Goal: Task Accomplishment & Management: Use online tool/utility

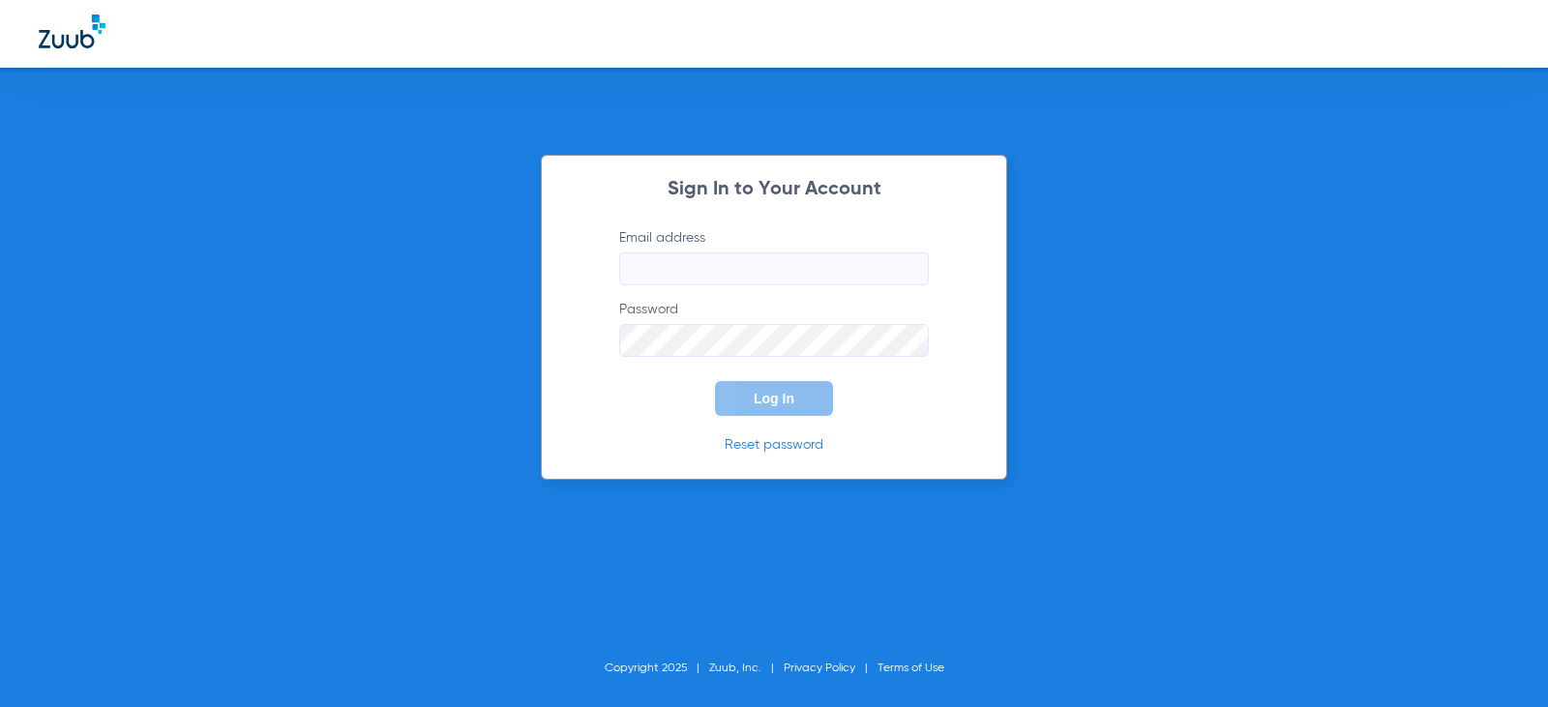
click at [737, 259] on input "Email address" at bounding box center [774, 269] width 310 height 33
type input "[EMAIL_ADDRESS][DOMAIN_NAME]"
click at [715, 381] on button "Log In" at bounding box center [774, 398] width 118 height 35
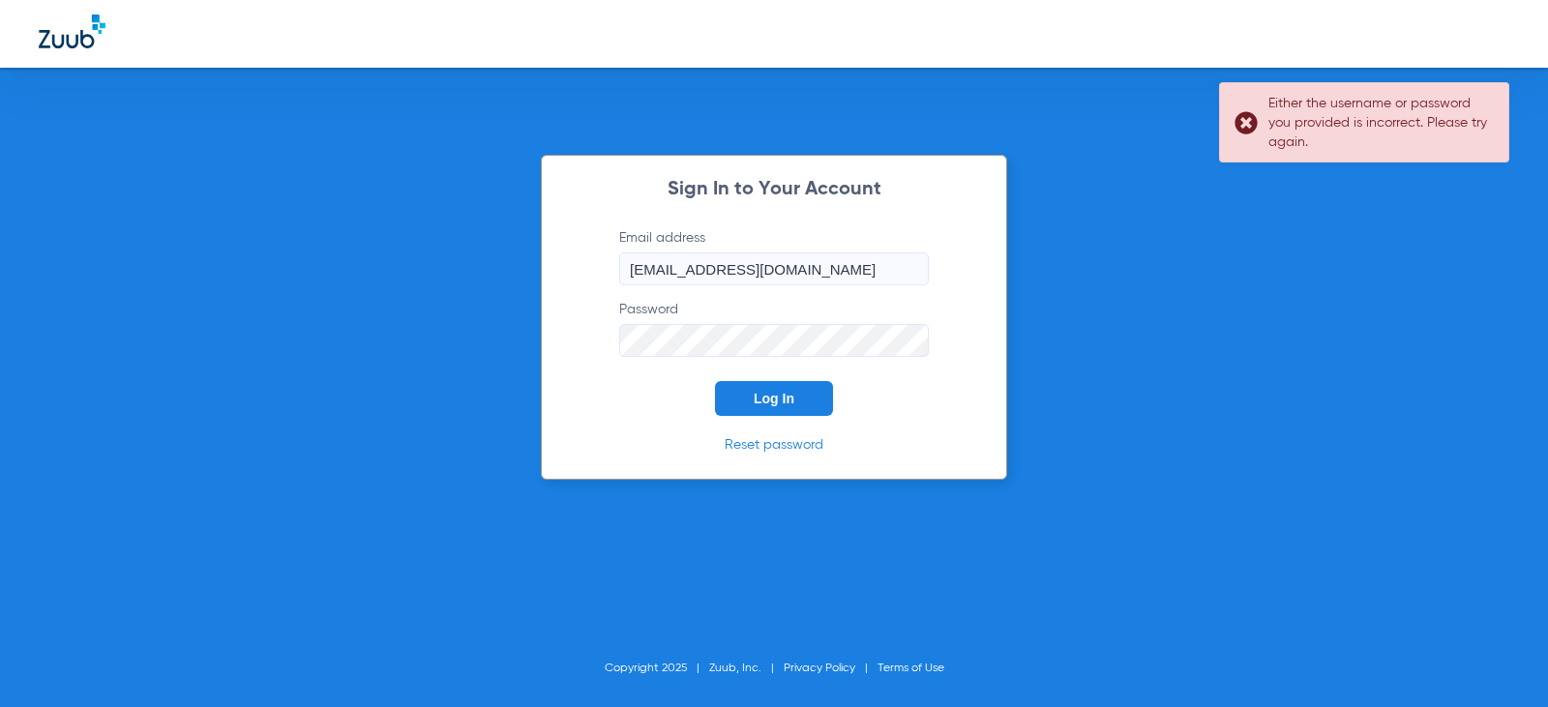
click at [715, 381] on button "Log In" at bounding box center [774, 398] width 118 height 35
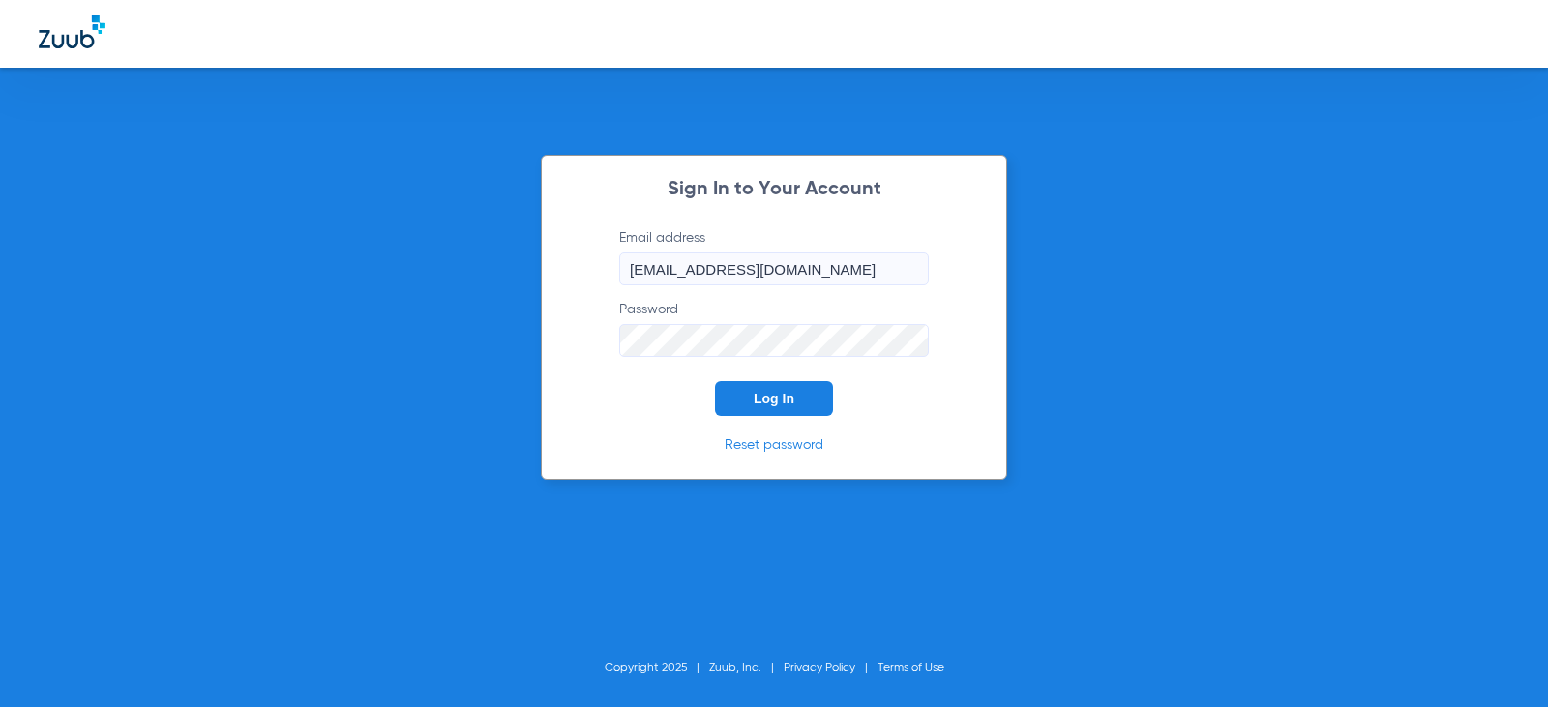
click at [715, 381] on button "Log In" at bounding box center [774, 398] width 118 height 35
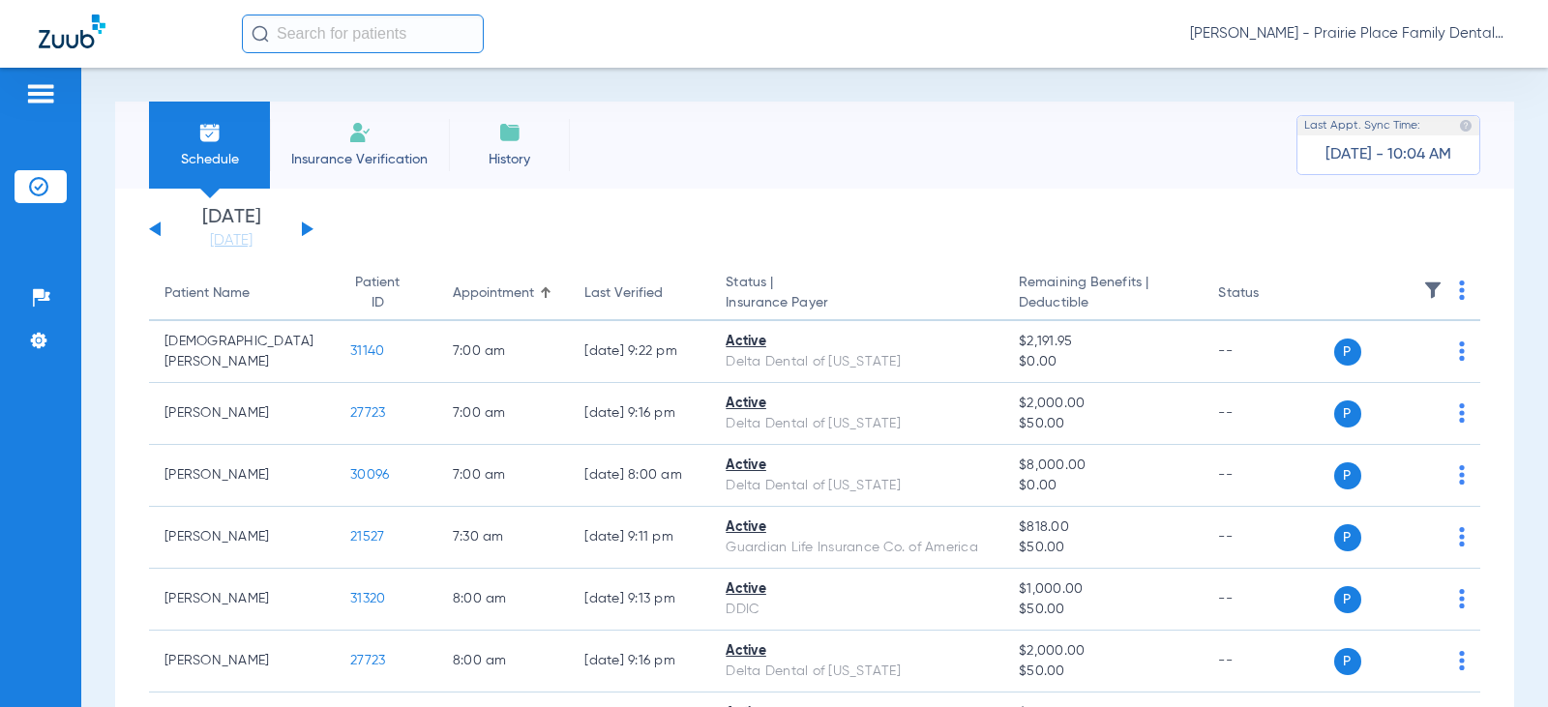
click at [301, 228] on div "[DATE] [DATE] [DATE] [DATE] [DATE] [DATE] [DATE] [DATE] [DATE] [DATE] [DATE] [D…" at bounding box center [231, 229] width 164 height 43
click at [303, 228] on div "[DATE] [DATE] [DATE] [DATE] [DATE] [DATE] [DATE] [DATE] [DATE] [DATE] [DATE] [D…" at bounding box center [231, 229] width 164 height 43
click at [306, 229] on button at bounding box center [308, 229] width 12 height 15
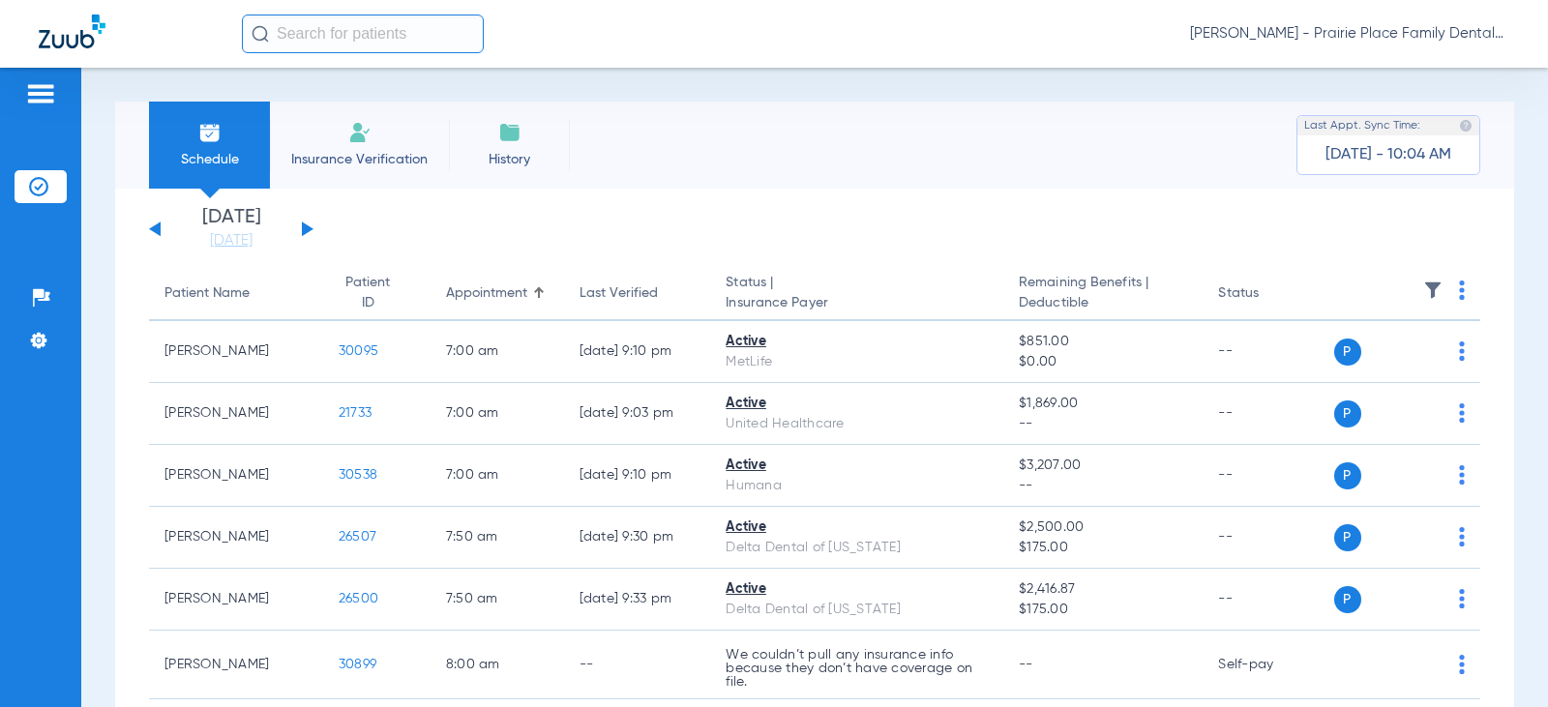
click at [306, 229] on button at bounding box center [308, 229] width 12 height 15
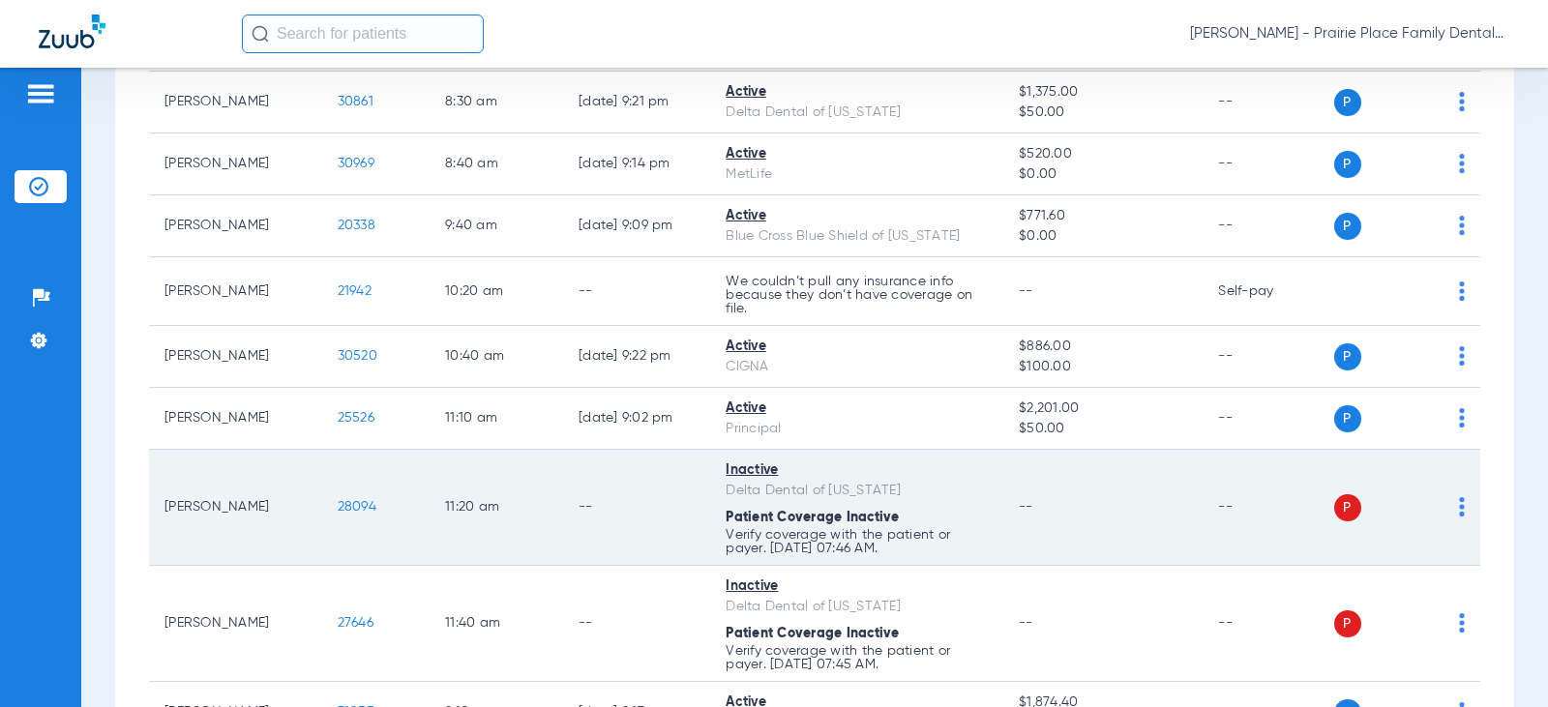
scroll to position [463, 0]
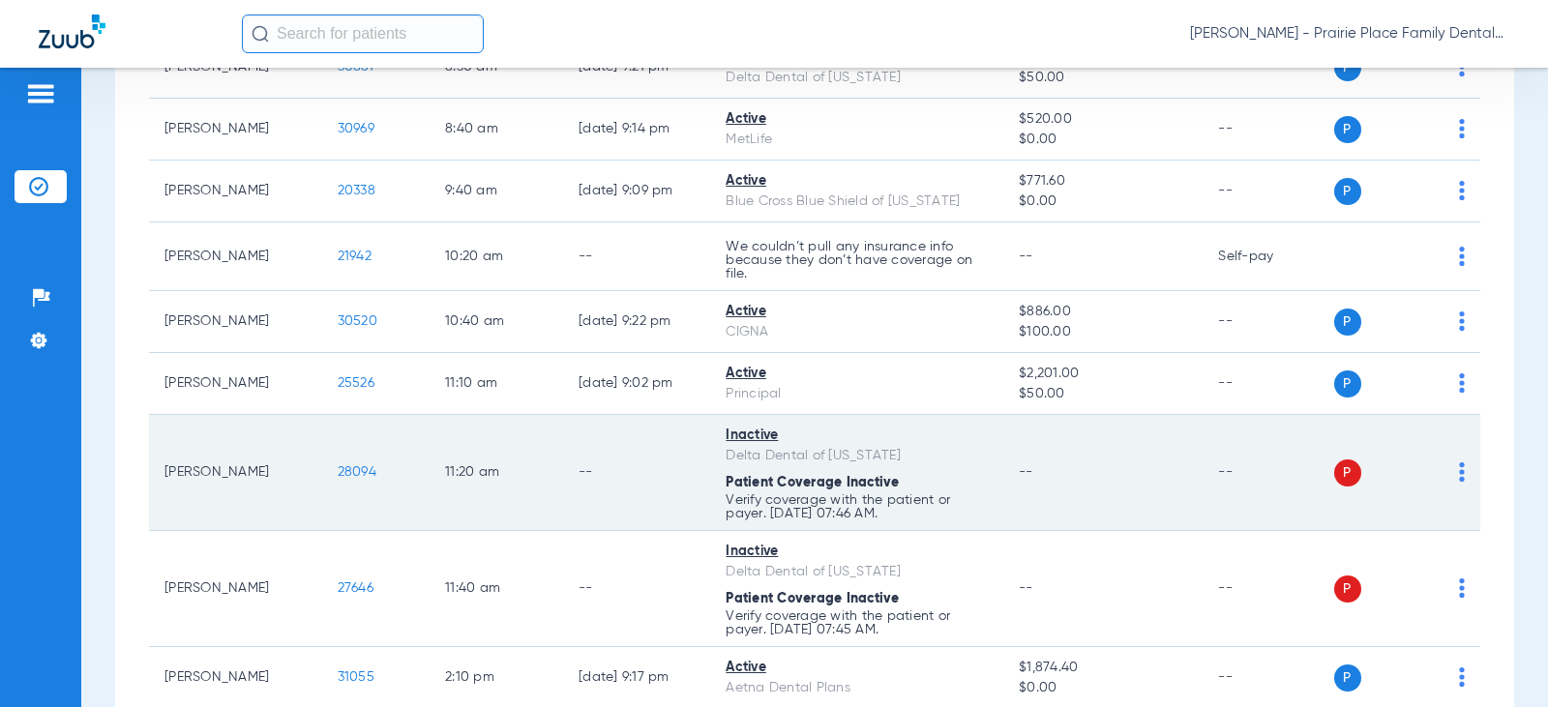
click at [359, 479] on span "28094" at bounding box center [357, 472] width 39 height 14
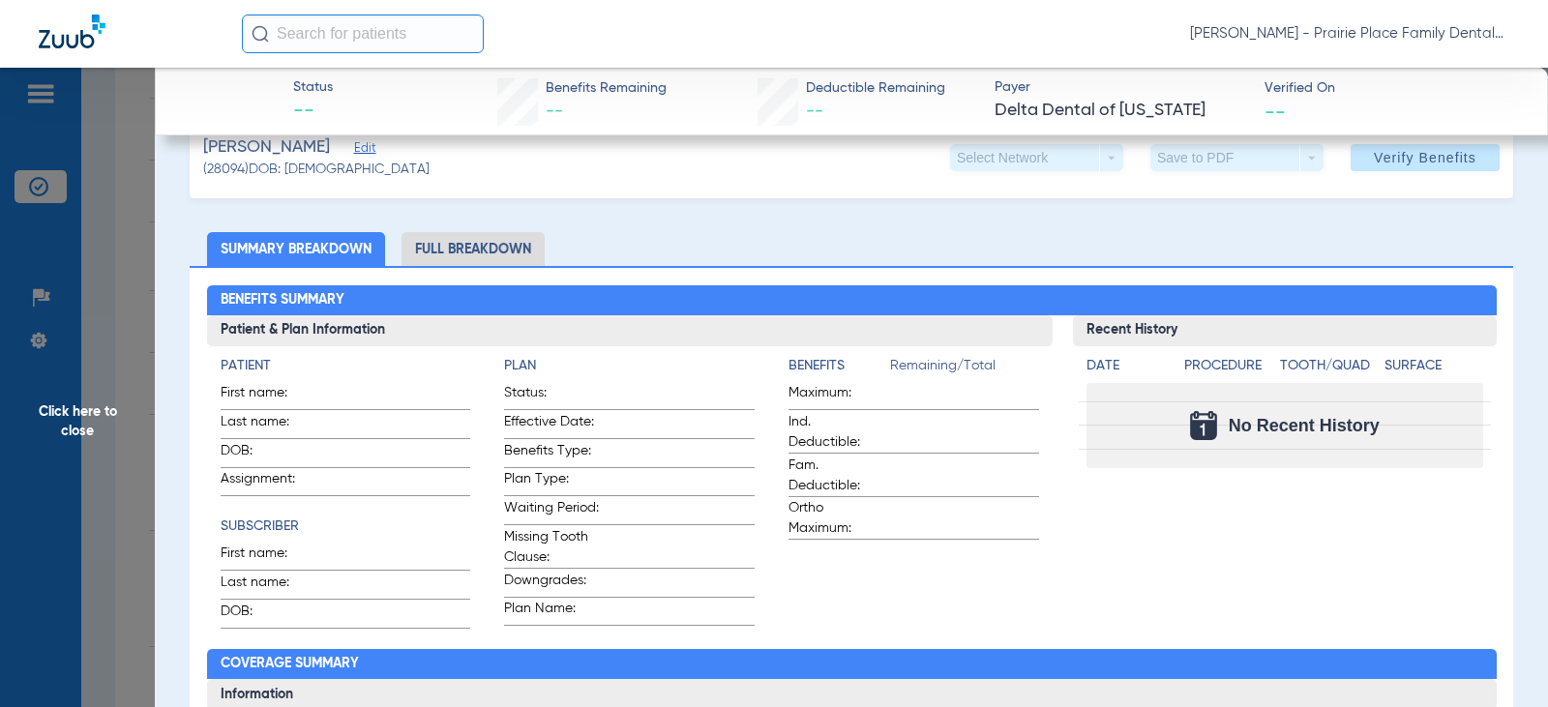
scroll to position [0, 0]
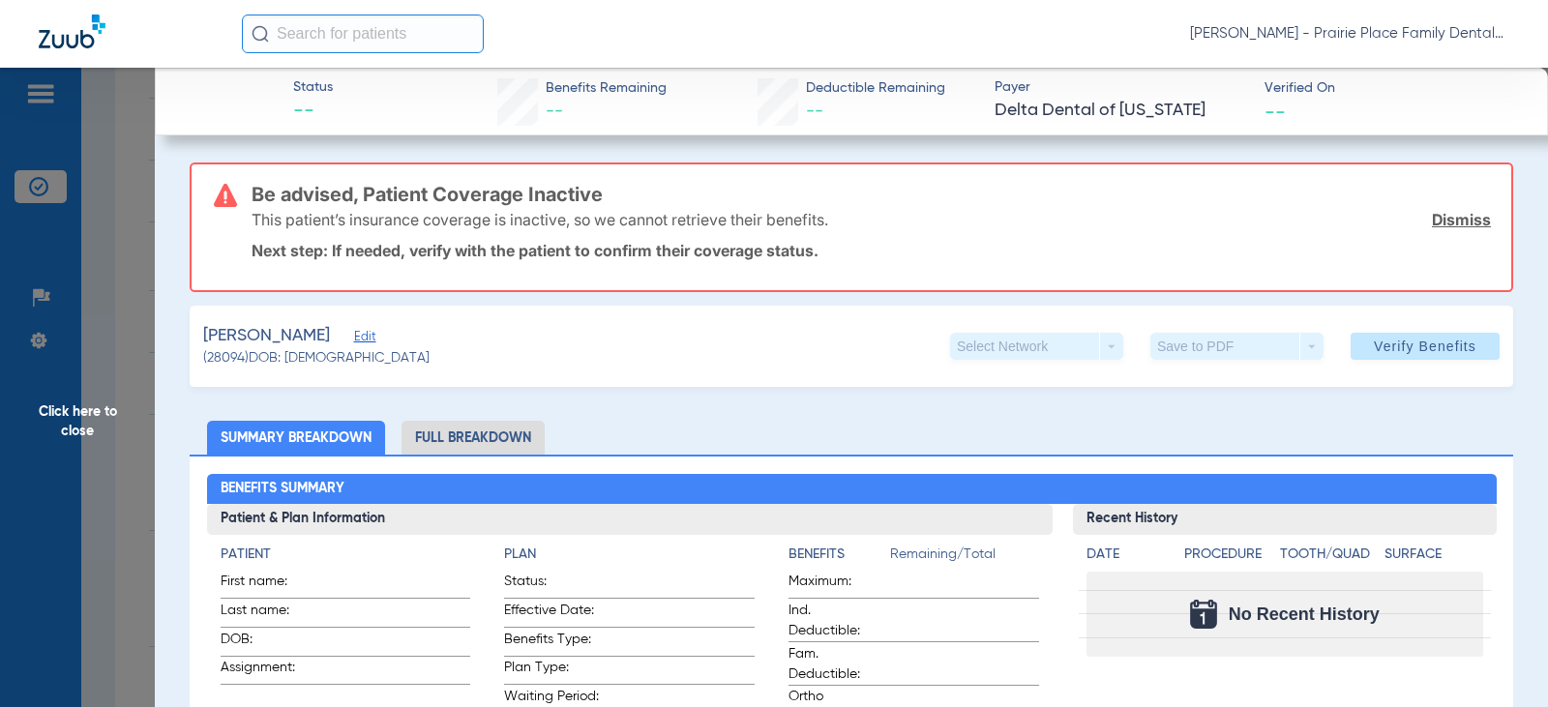
click at [112, 425] on span "Click here to close" at bounding box center [77, 421] width 155 height 707
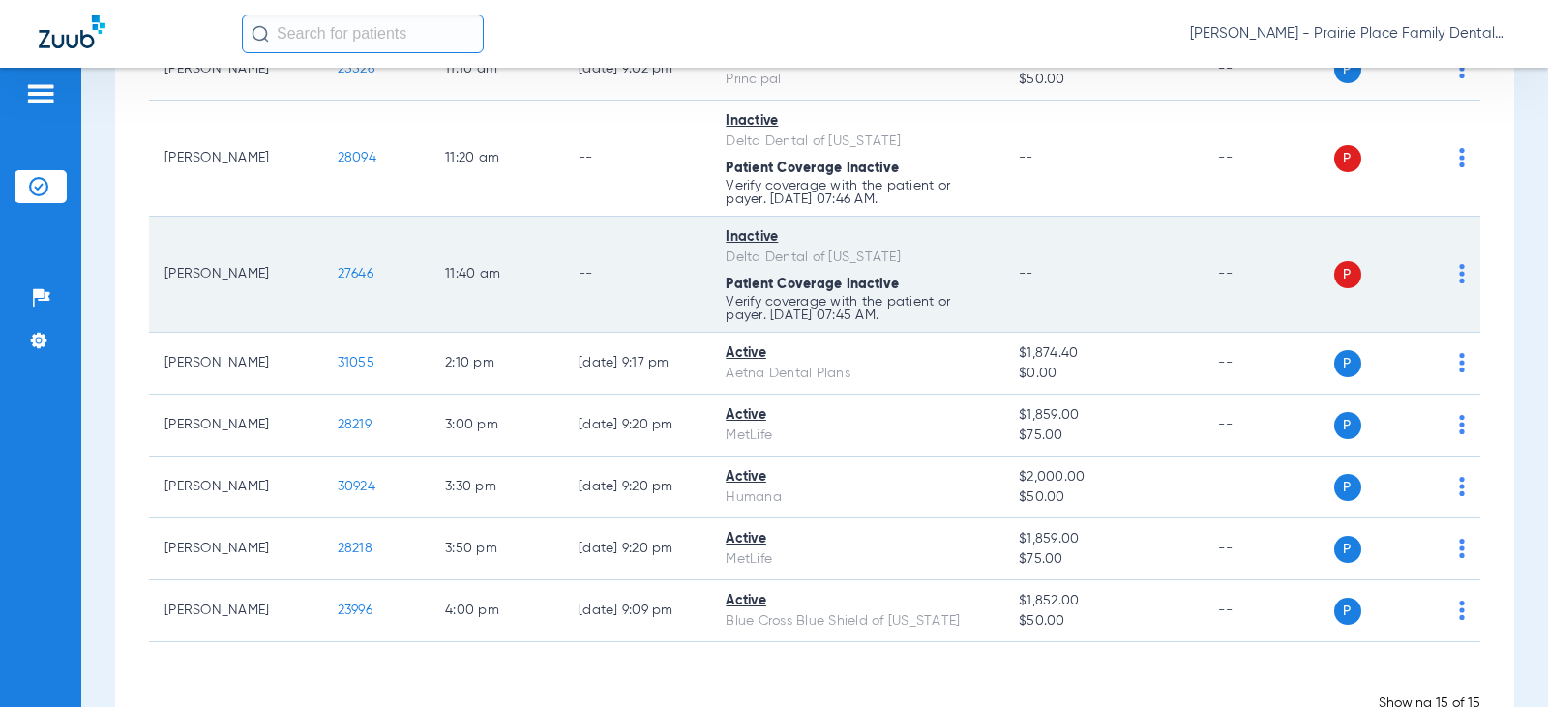
scroll to position [850, 0]
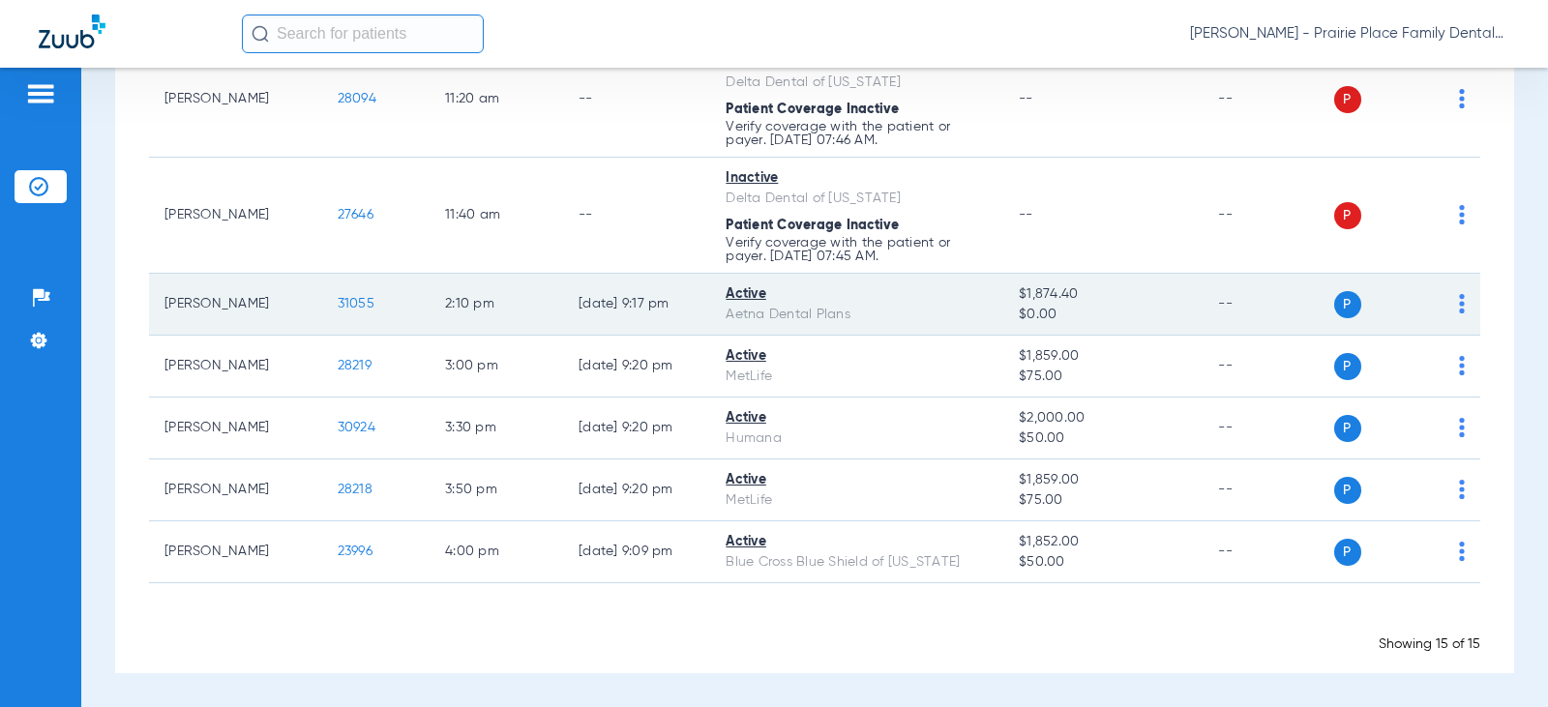
click at [344, 303] on span "31055" at bounding box center [356, 304] width 37 height 14
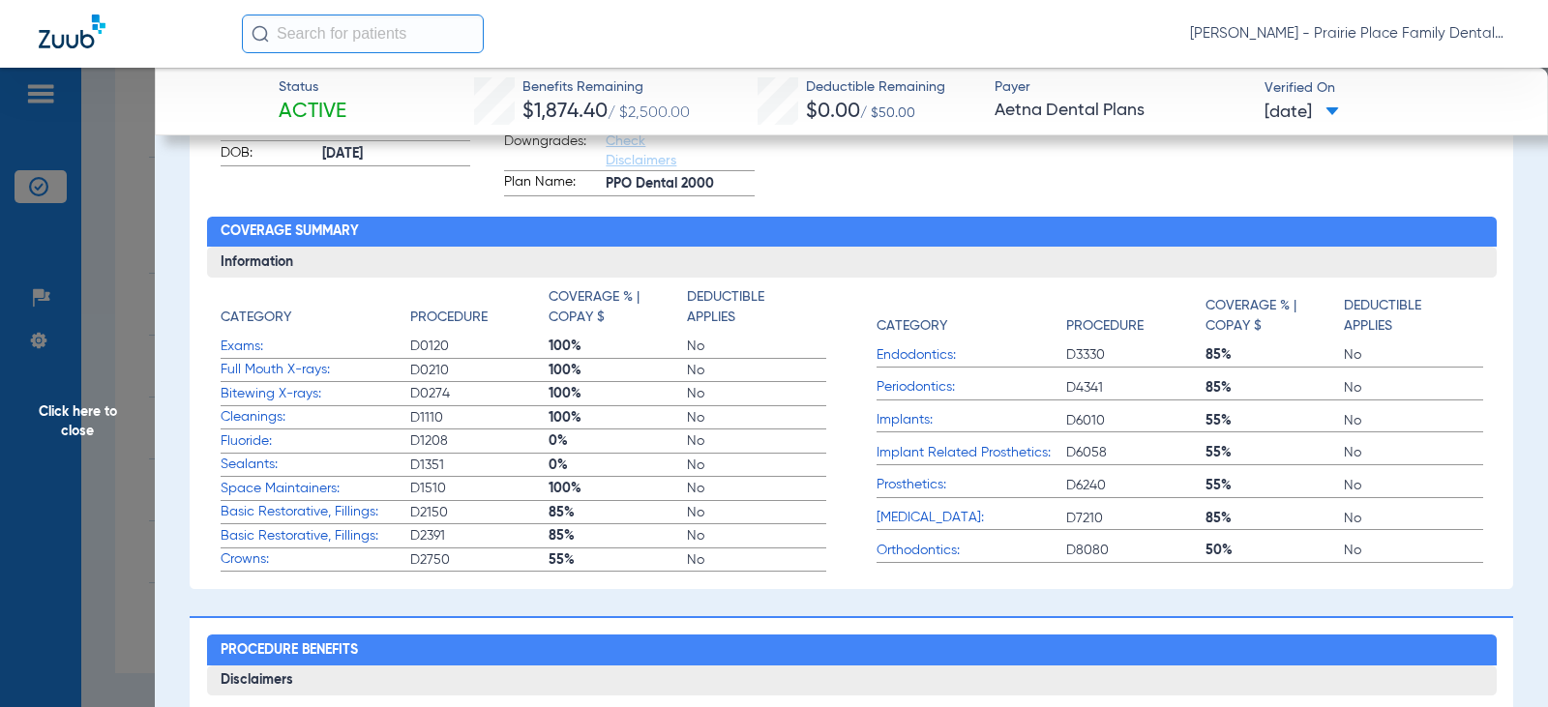
scroll to position [871, 0]
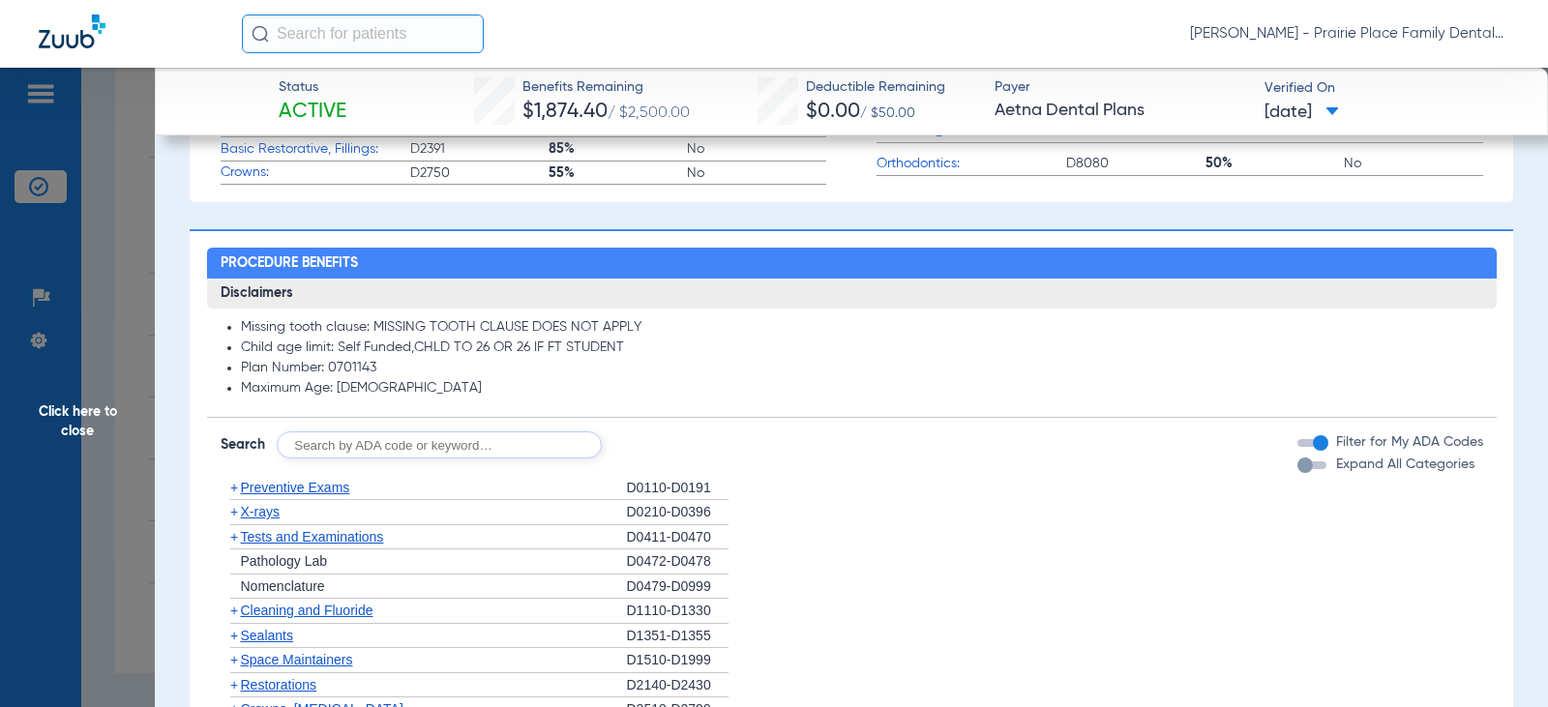
click at [1298, 465] on div "button" at bounding box center [1305, 465] width 15 height 15
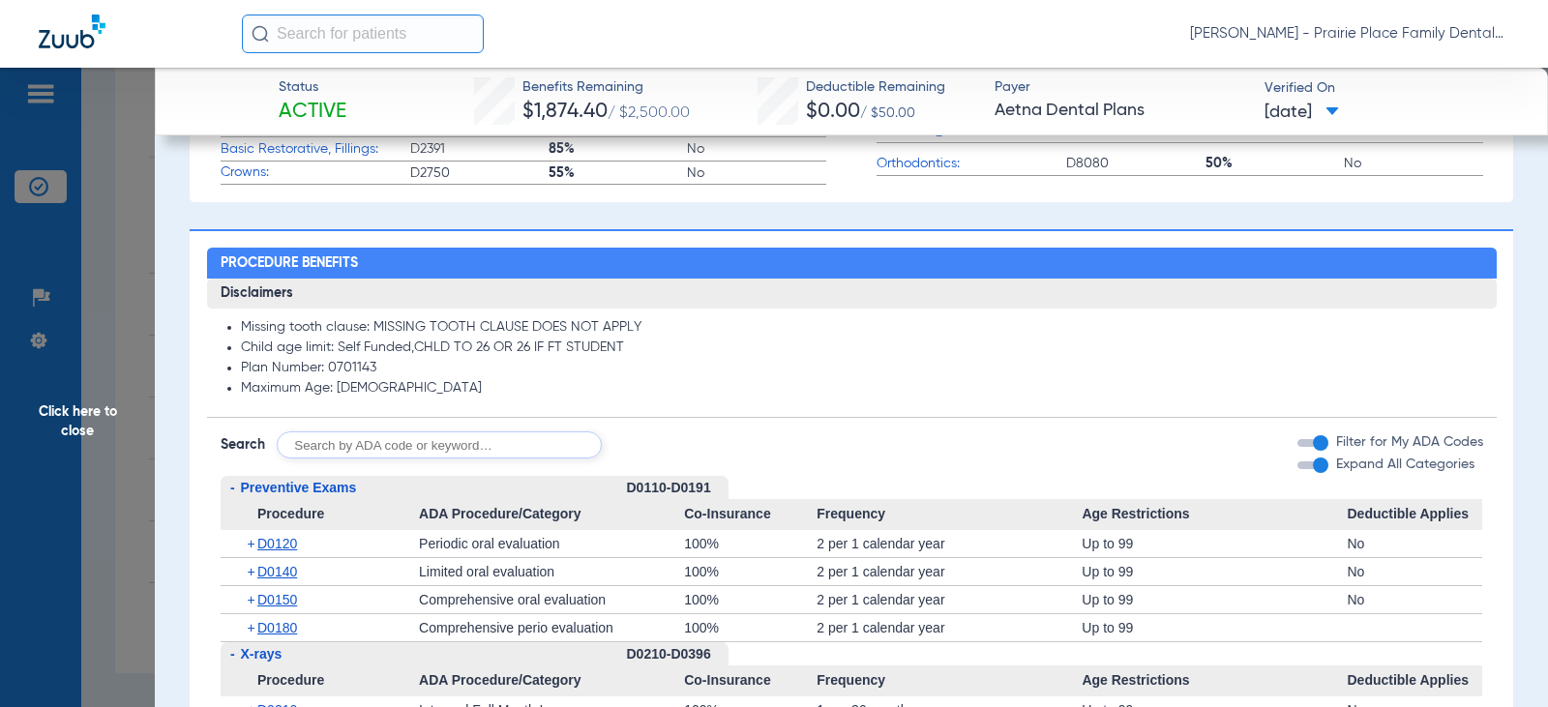
click at [715, 395] on li "Maximum Age: [DEMOGRAPHIC_DATA]" at bounding box center [862, 388] width 1242 height 17
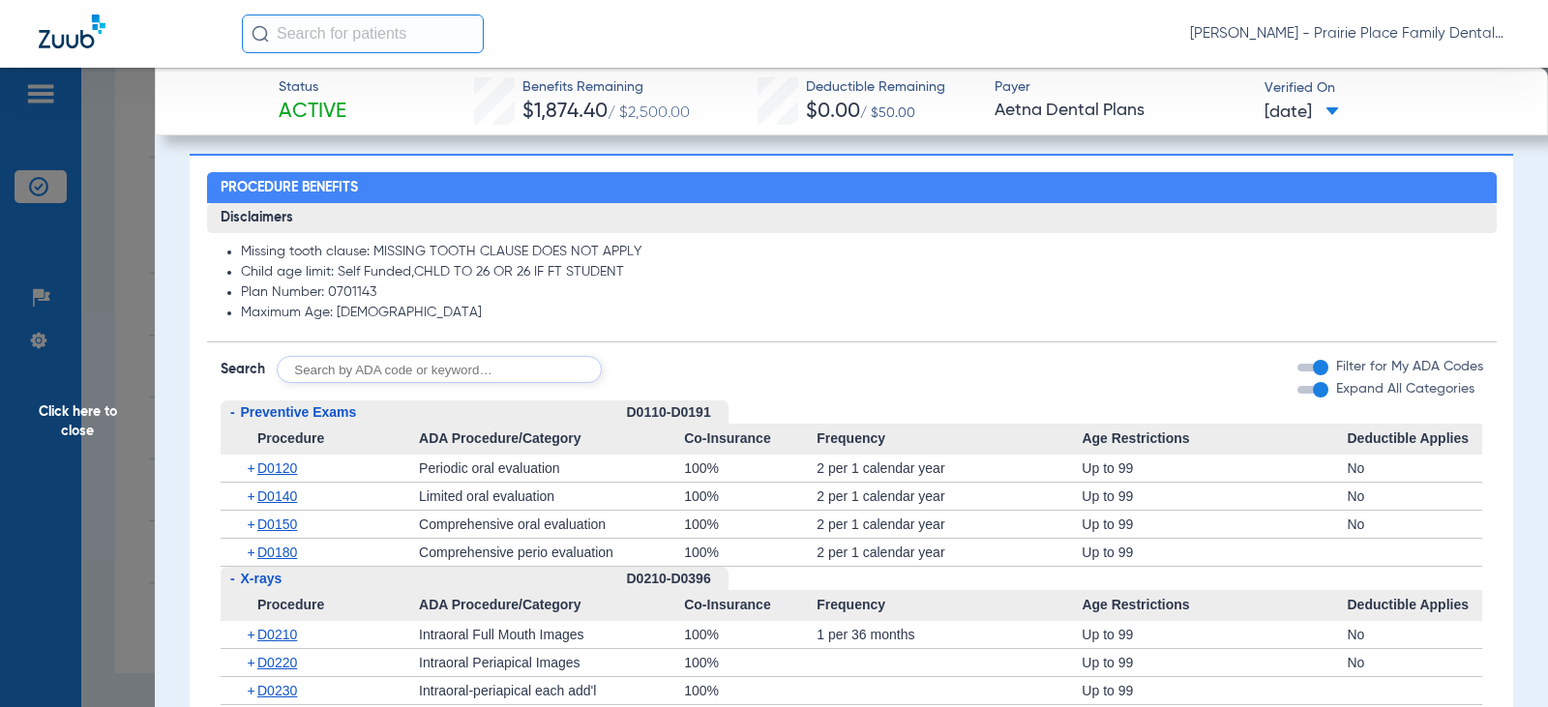
scroll to position [968, 0]
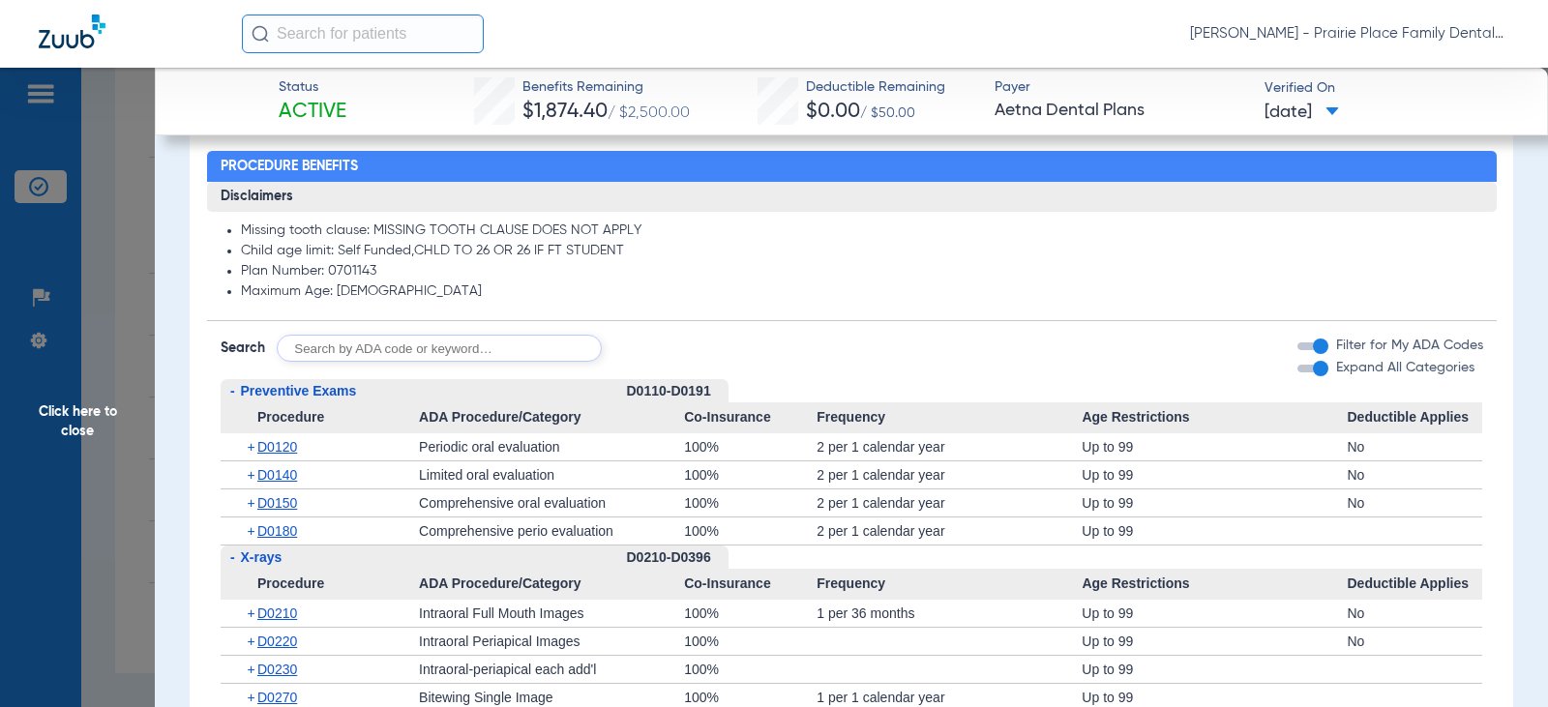
click at [330, 353] on input "text" at bounding box center [439, 348] width 325 height 27
click at [320, 341] on input "text" at bounding box center [439, 348] width 325 height 27
click at [300, 352] on input "d210" at bounding box center [439, 348] width 325 height 27
type input "d0210"
click at [679, 353] on button "Search" at bounding box center [674, 348] width 76 height 27
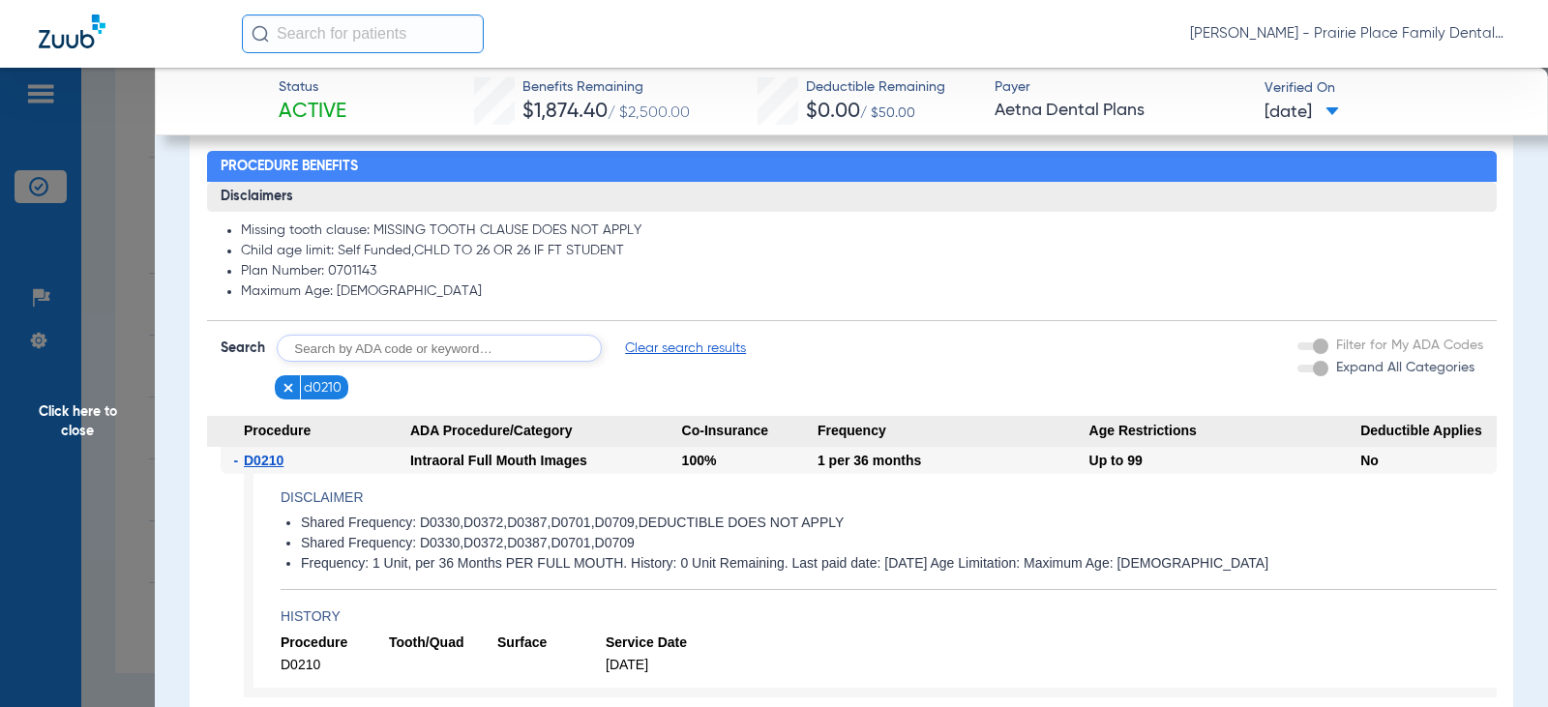
drag, startPoint x: 938, startPoint y: 564, endPoint x: 795, endPoint y: 586, distance: 144.0
click at [795, 586] on app-disclaimers "Shared Frequency: D0330,D0372,D0387,D0701,D0709,DEDUCTIBLE DOES NOT APPLY Share…" at bounding box center [889, 552] width 1216 height 75
copy li "Last paid date: [DATE]"
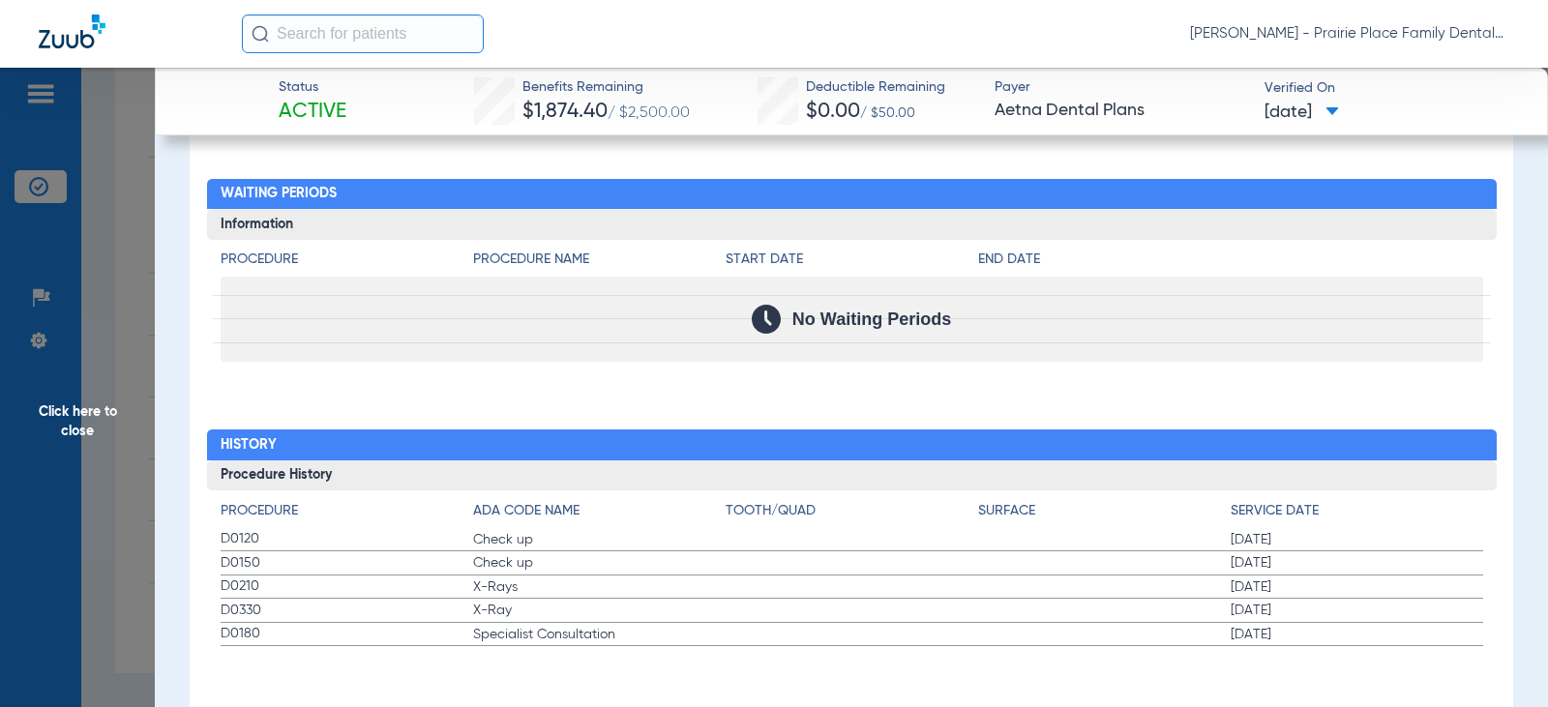
scroll to position [1564, 0]
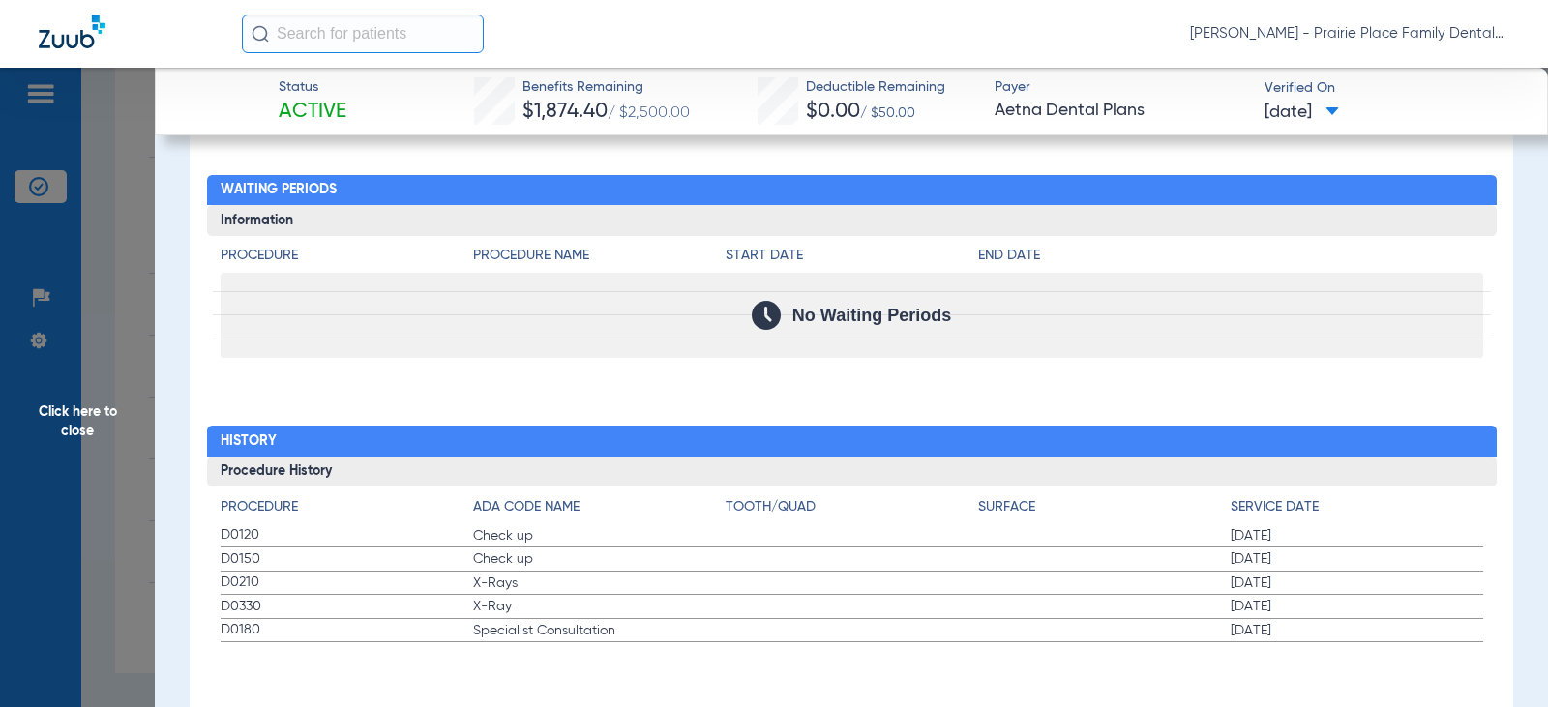
click at [77, 417] on span "Click here to close" at bounding box center [77, 421] width 155 height 707
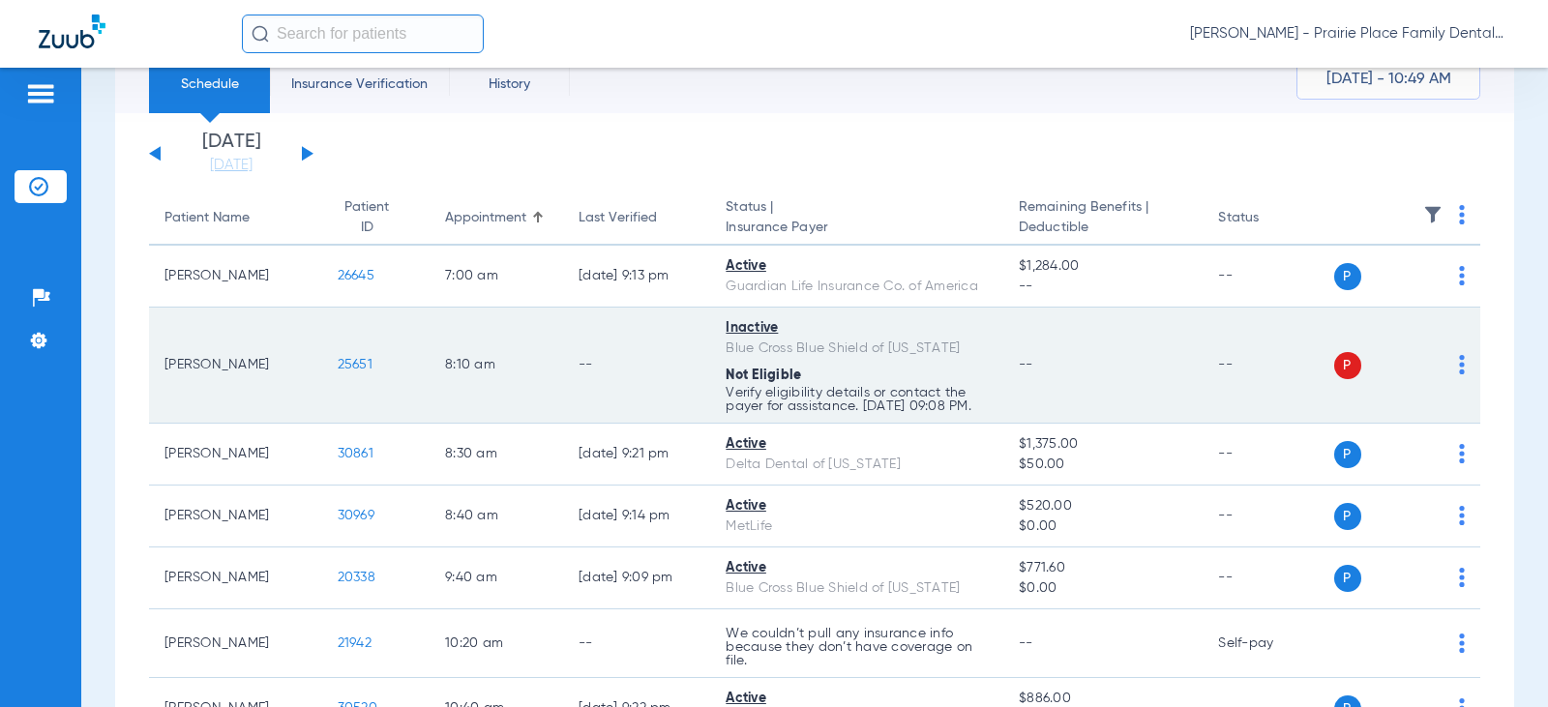
scroll to position [0, 0]
